Goal: Information Seeking & Learning: Learn about a topic

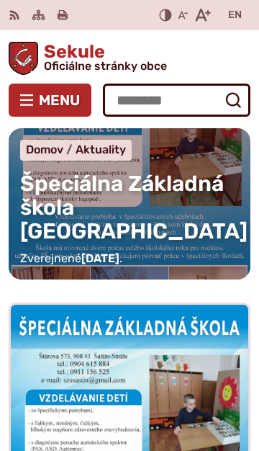
click at [50, 104] on span "Menu" at bounding box center [59, 100] width 41 height 12
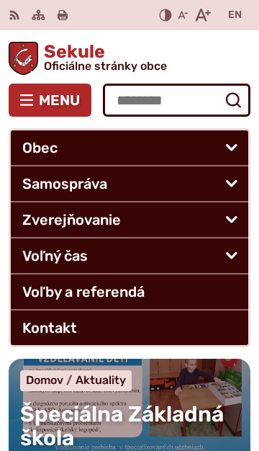
click at [235, 262] on button "Otvoriť podmenu pre" at bounding box center [231, 255] width 33 height 34
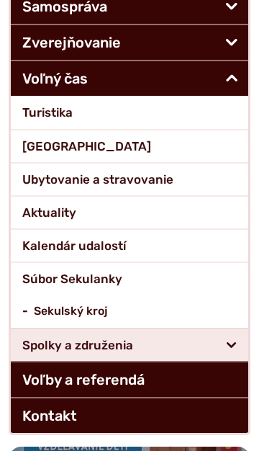
scroll to position [184, 0]
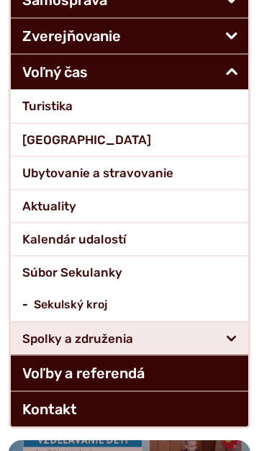
click at [106, 271] on span "Súbor Sekulanky" at bounding box center [129, 272] width 215 height 31
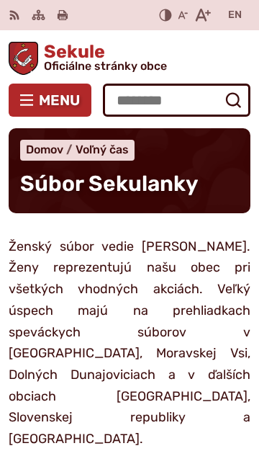
click at [41, 102] on span "Menu" at bounding box center [59, 100] width 41 height 12
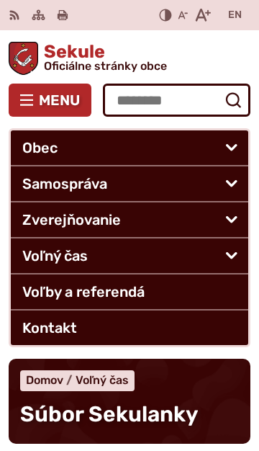
click at [96, 256] on span "Voľný čas" at bounding box center [117, 255] width 190 height 35
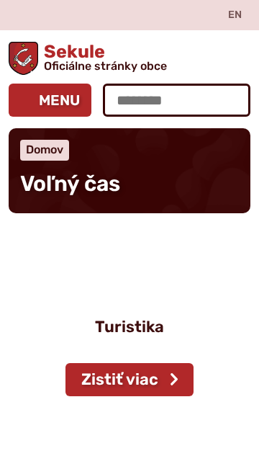
scroll to position [296, 0]
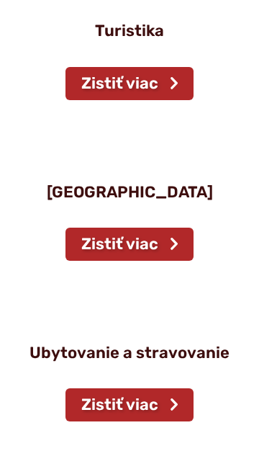
click at [220, 206] on figure "[GEOGRAPHIC_DATA] Zistiť viac" at bounding box center [130, 172] width 242 height 143
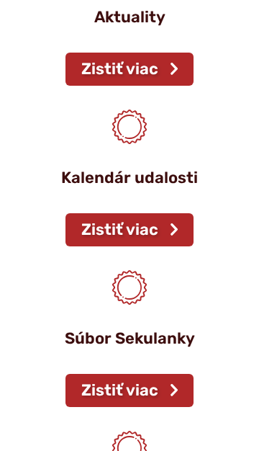
scroll to position [882, 0]
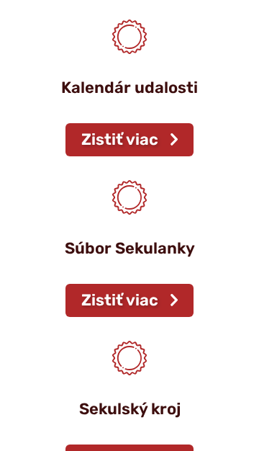
click at [145, 301] on link "Zistiť viac" at bounding box center [130, 300] width 128 height 33
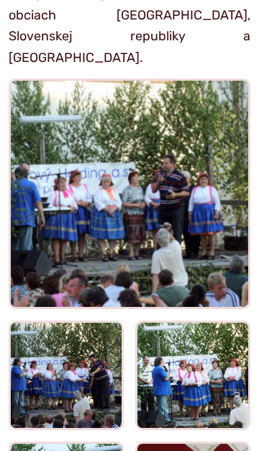
scroll to position [379, 0]
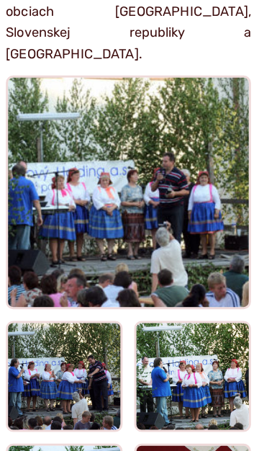
click at [202, 336] on img at bounding box center [192, 376] width 113 height 107
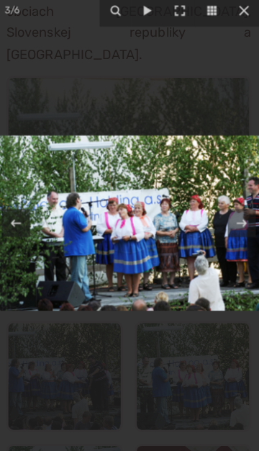
click at [247, 19] on icon at bounding box center [243, 15] width 17 height 17
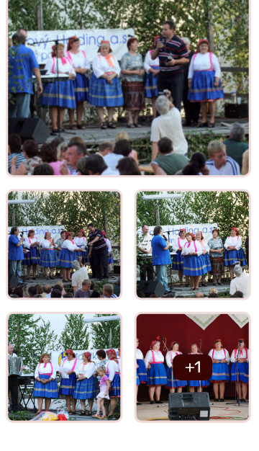
scroll to position [509, 0]
click at [89, 322] on img at bounding box center [65, 368] width 113 height 107
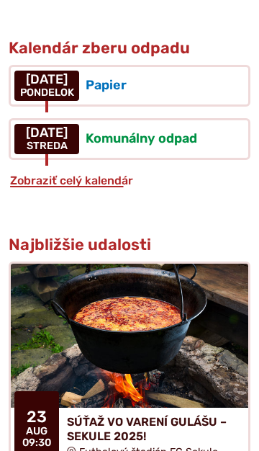
scroll to position [1706, 0]
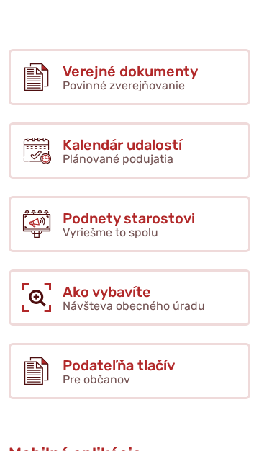
scroll to position [1777, 0]
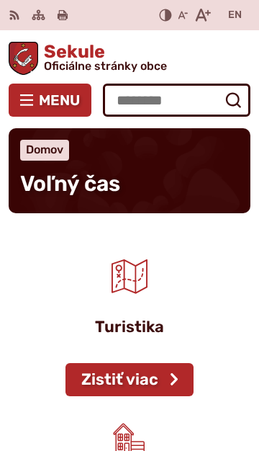
scroll to position [1223, 0]
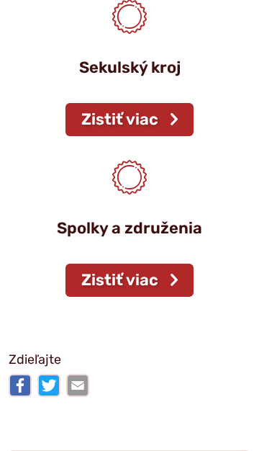
click at [143, 267] on link "Zistiť viac" at bounding box center [130, 279] width 128 height 33
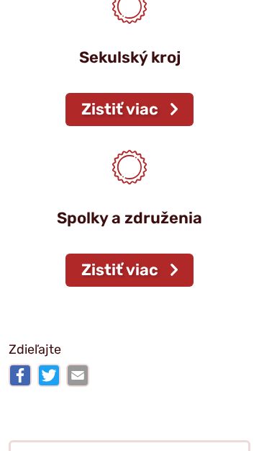
scroll to position [1233, 0]
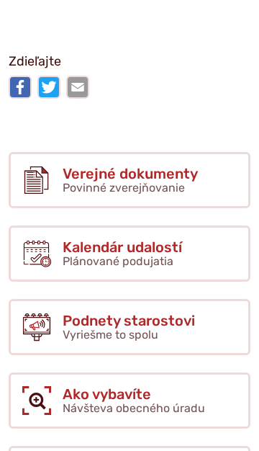
scroll to position [1363, 0]
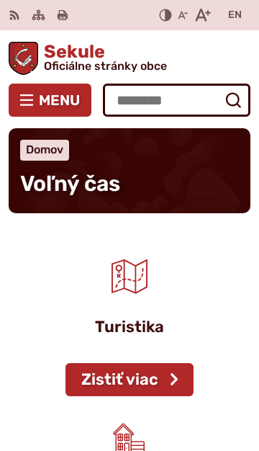
click at [159, 363] on link "Zistiť viac" at bounding box center [130, 379] width 128 height 33
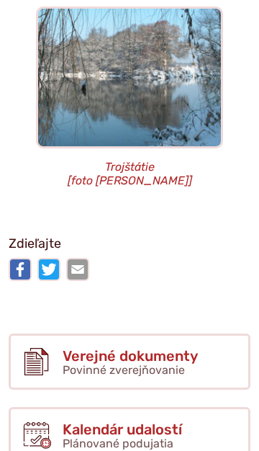
scroll to position [1598, 0]
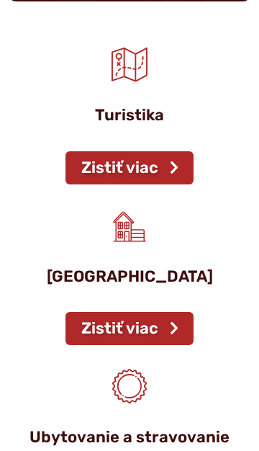
scroll to position [212, 0]
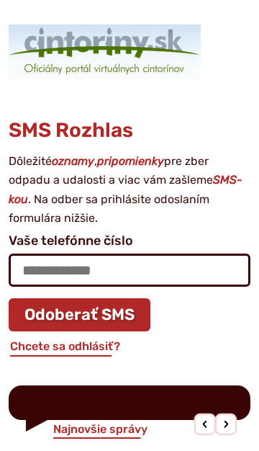
scroll to position [2381, 0]
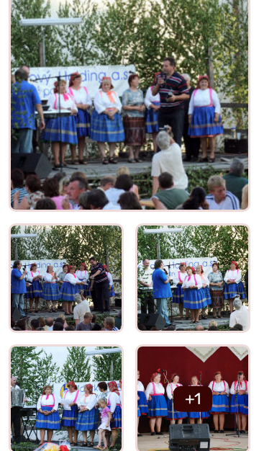
scroll to position [518, 0]
